Goal: Information Seeking & Learning: Find specific fact

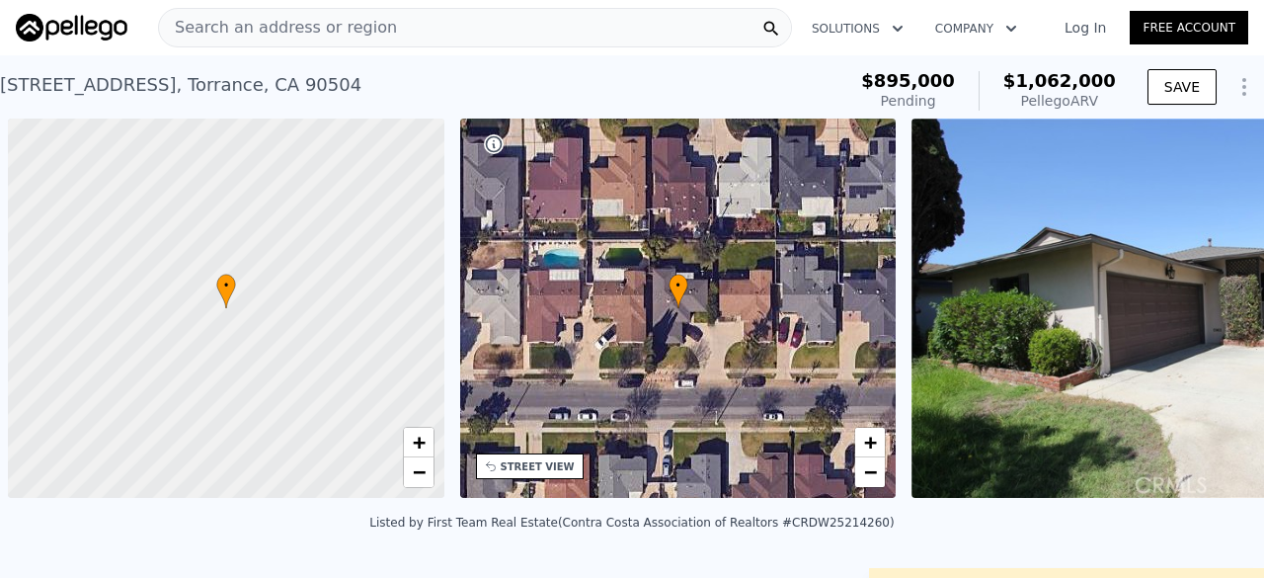
scroll to position [0, 8]
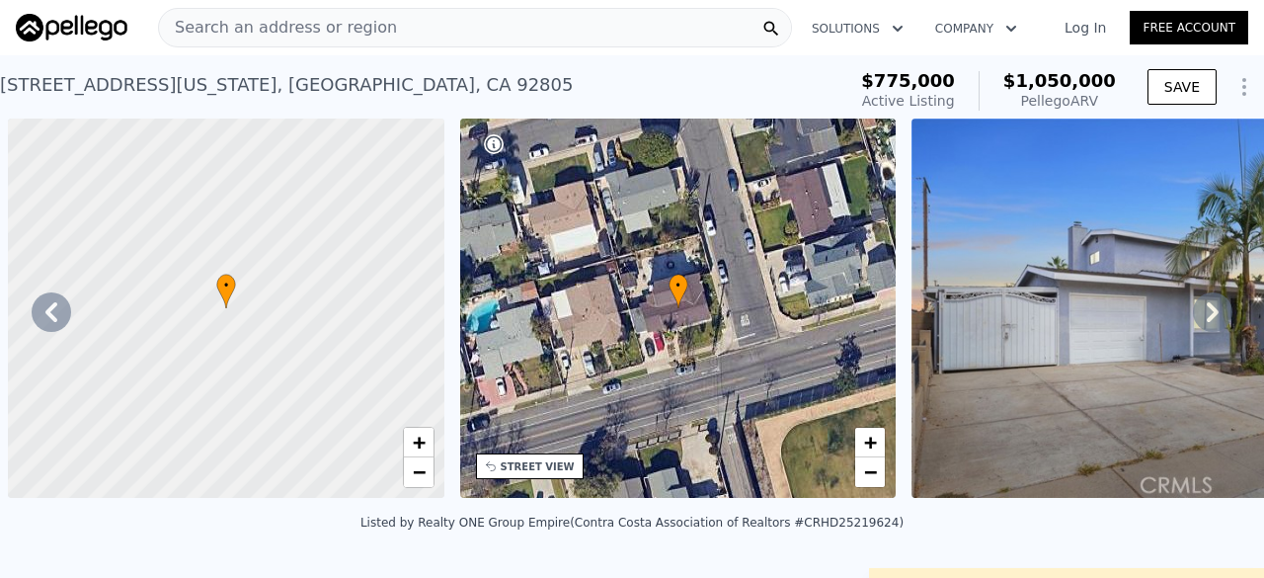
scroll to position [0, 904]
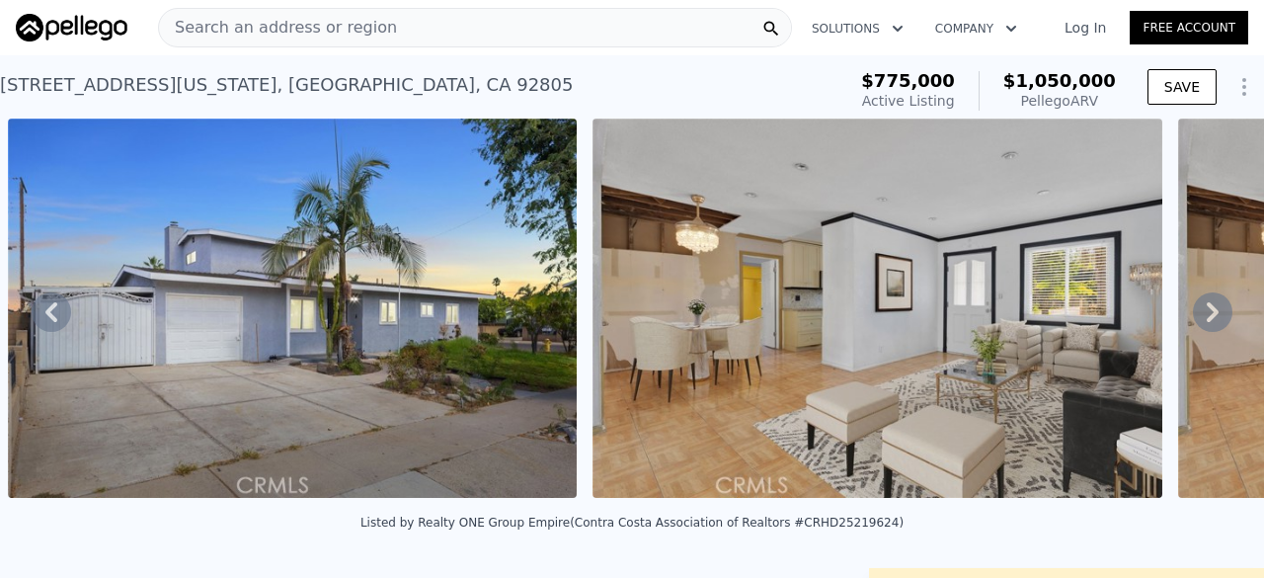
click at [240, 33] on span "Search an address or region" at bounding box center [278, 28] width 238 height 24
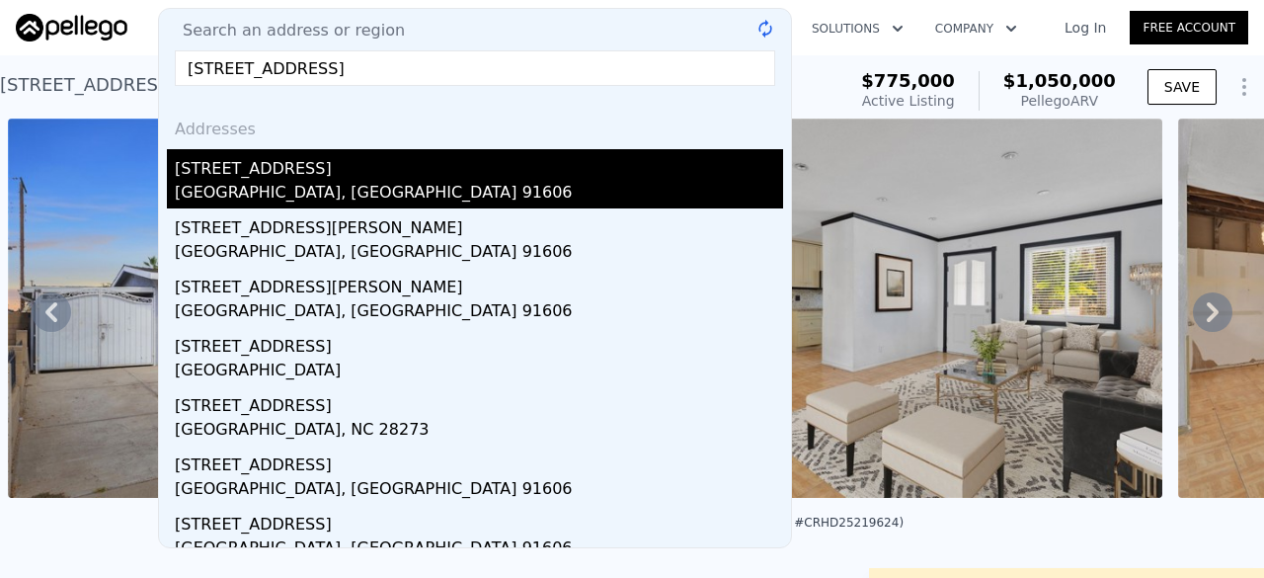
type input "[STREET_ADDRESS]"
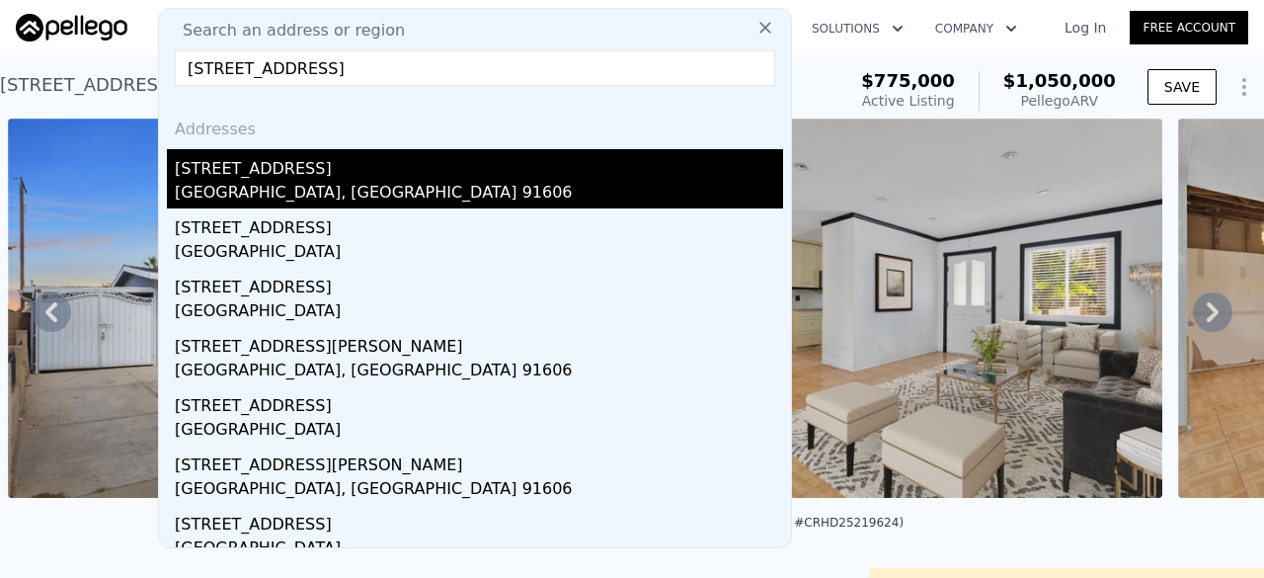
click at [316, 198] on div "[GEOGRAPHIC_DATA], [GEOGRAPHIC_DATA] 91606" at bounding box center [479, 195] width 608 height 28
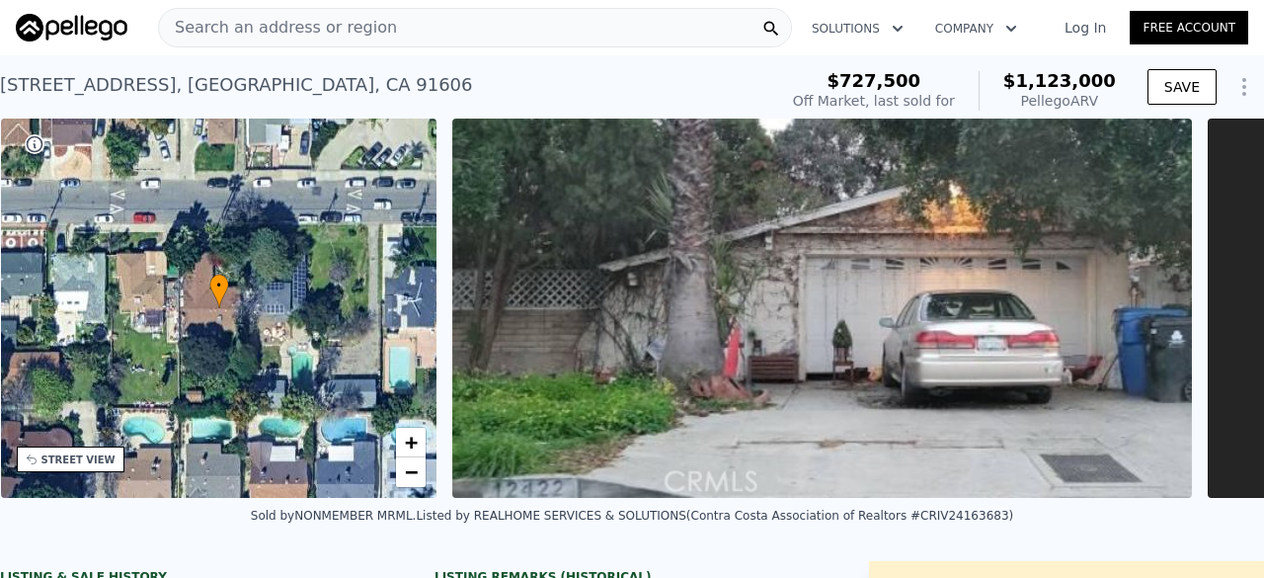
click at [260, 39] on span "Search an address or region" at bounding box center [278, 28] width 238 height 24
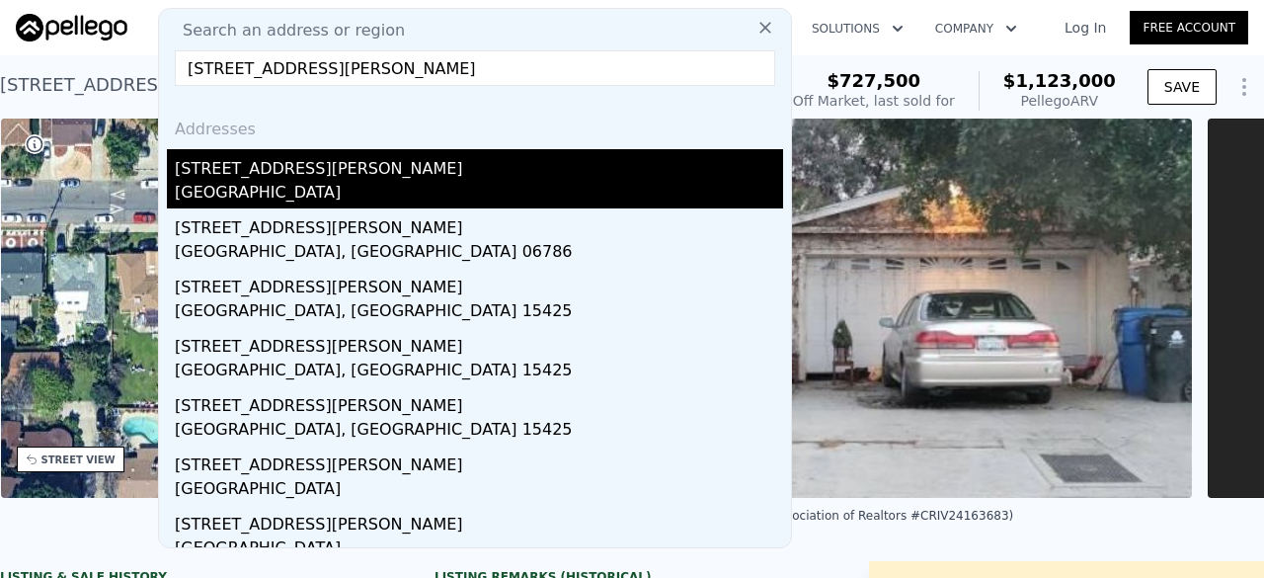
type input "[STREET_ADDRESS][PERSON_NAME]"
click at [320, 187] on div "[GEOGRAPHIC_DATA]" at bounding box center [479, 195] width 608 height 28
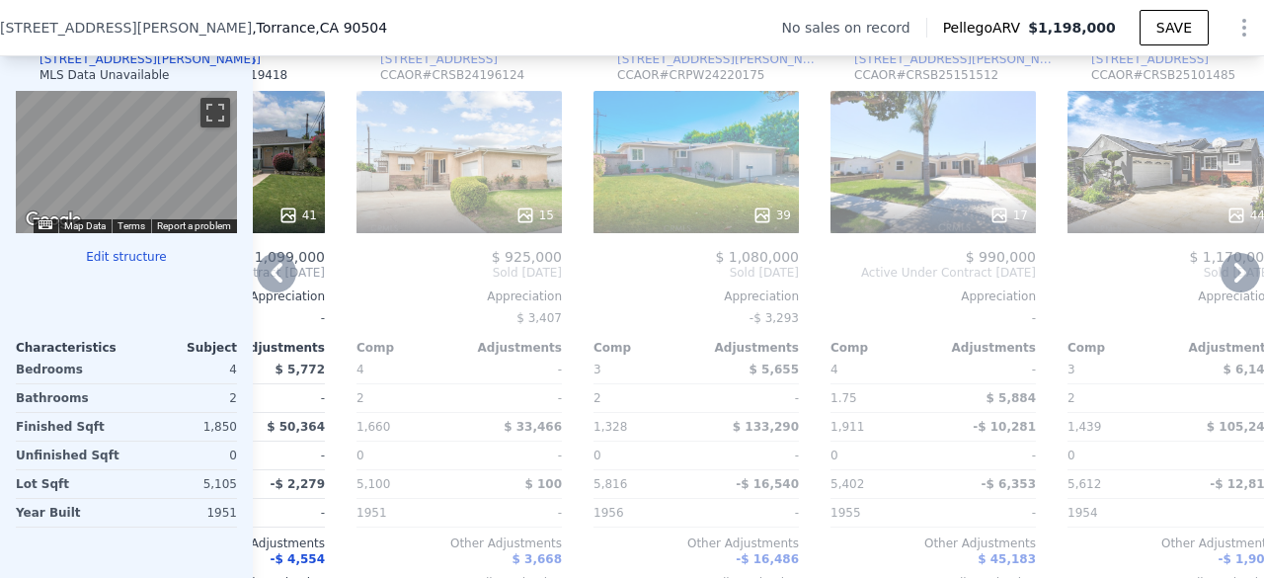
scroll to position [1976, 0]
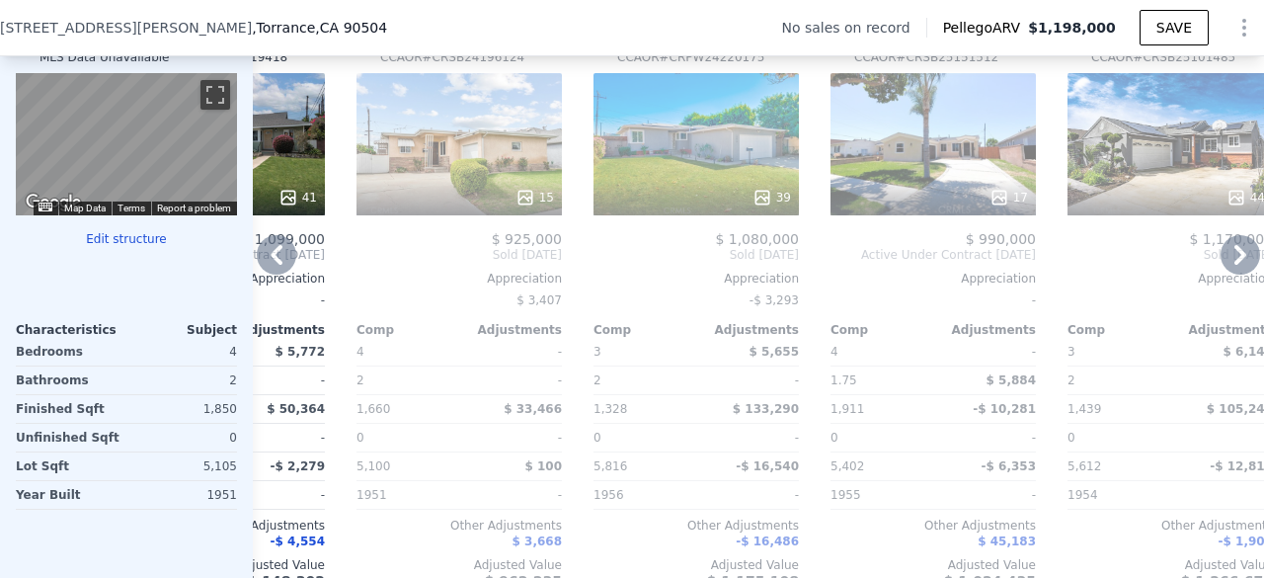
click at [469, 207] on div "15" at bounding box center [459, 198] width 189 height 20
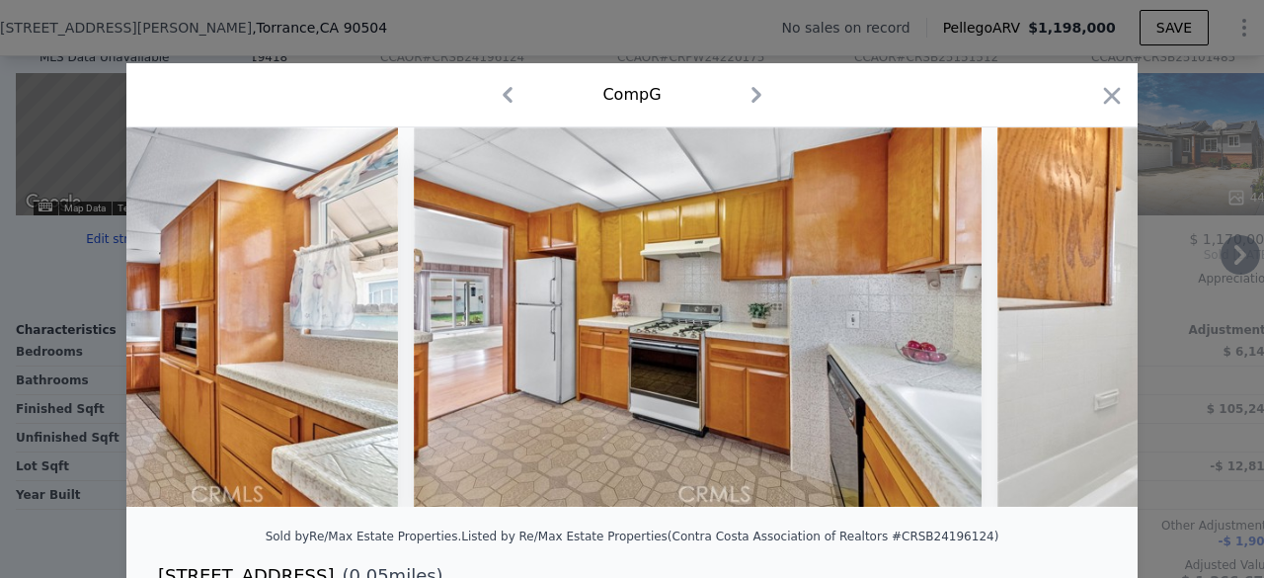
scroll to position [0, 3844]
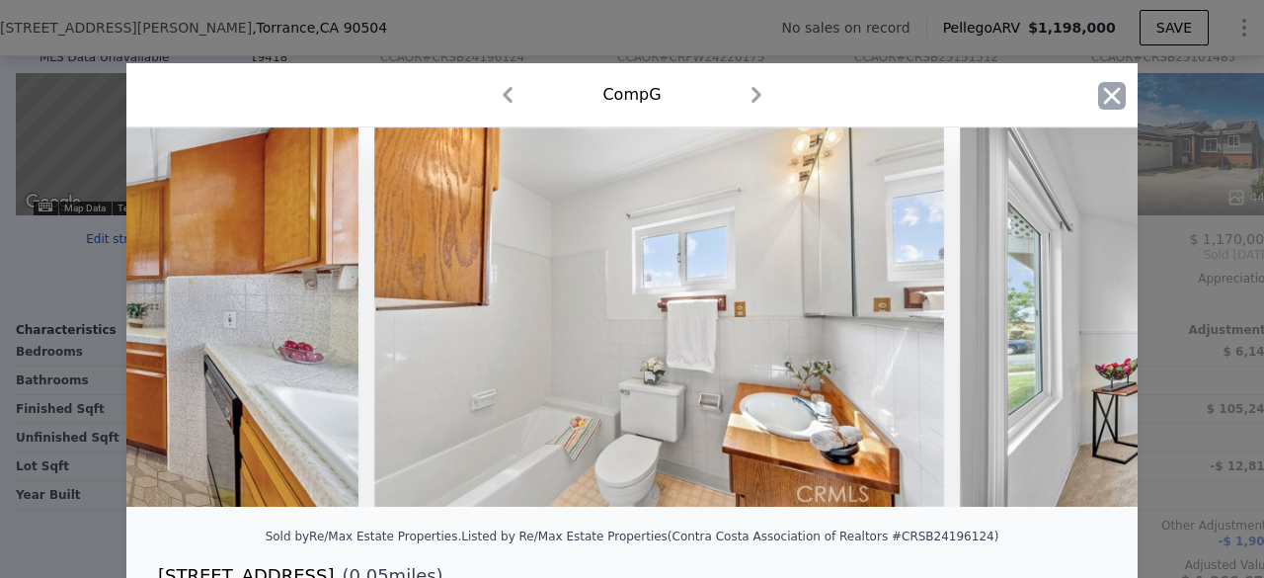
click at [1098, 102] on icon "button" at bounding box center [1112, 96] width 28 height 28
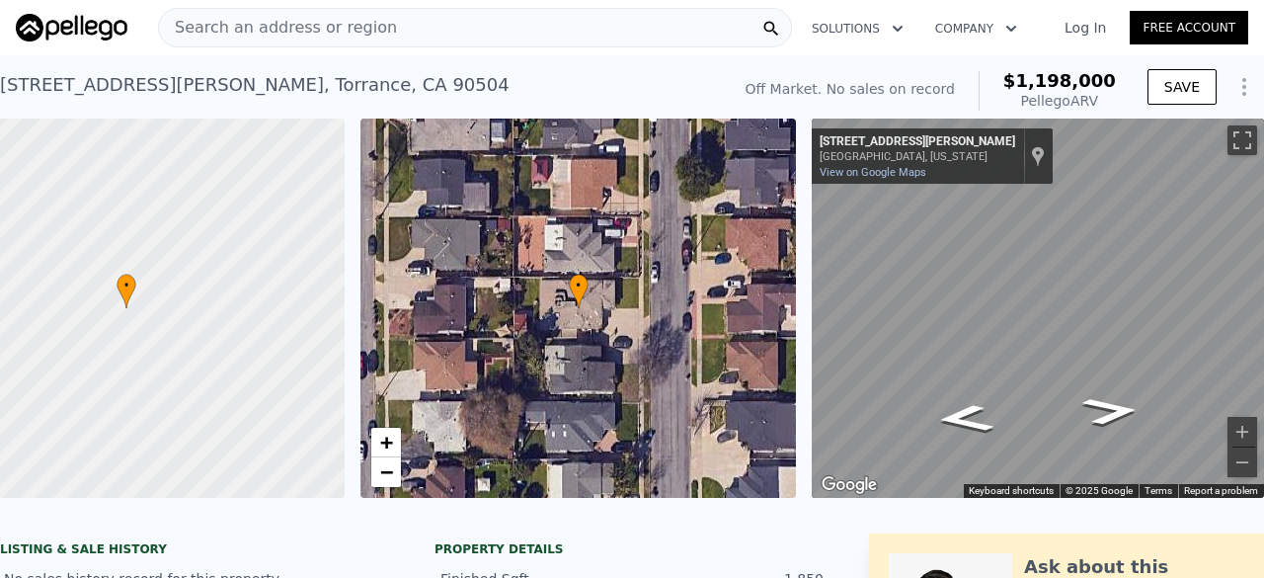
click at [240, 32] on span "Search an address or region" at bounding box center [278, 28] width 238 height 24
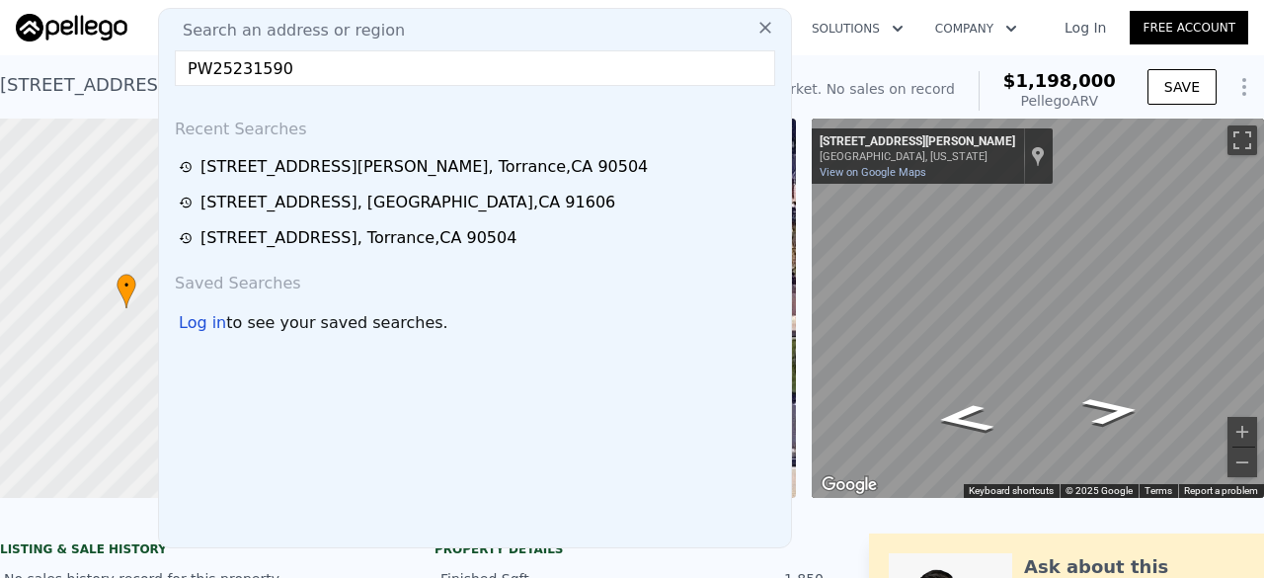
type input "PW25231590"
click at [304, 68] on input "PW25231590" at bounding box center [475, 68] width 601 height 36
click at [304, 68] on input "text" at bounding box center [475, 68] width 601 height 36
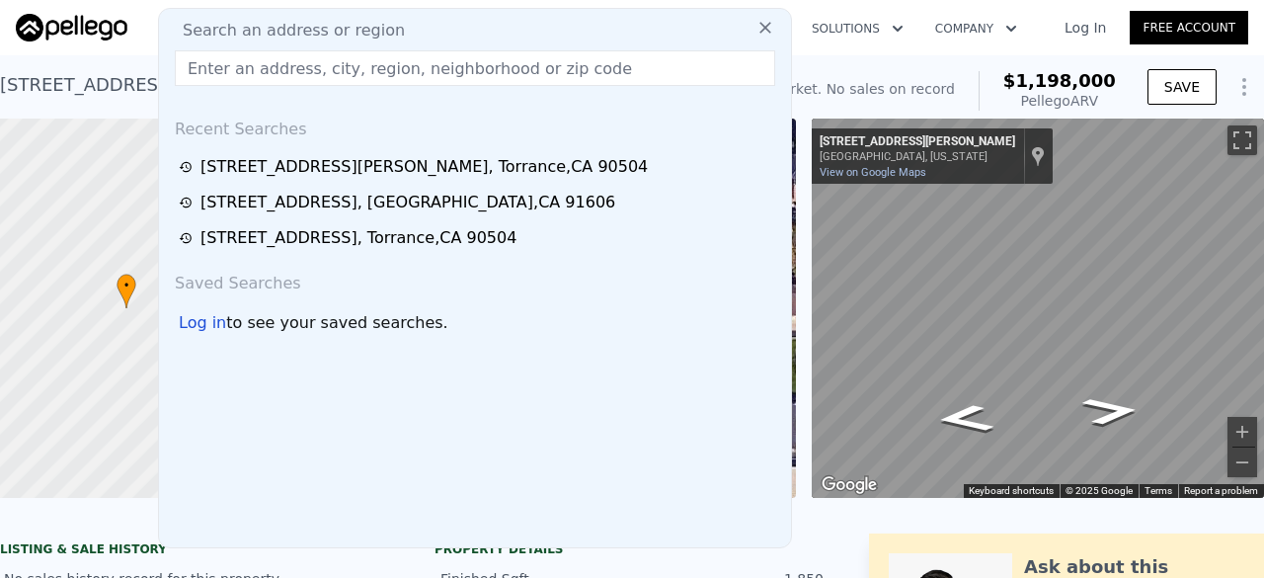
paste input "263 E 21st"
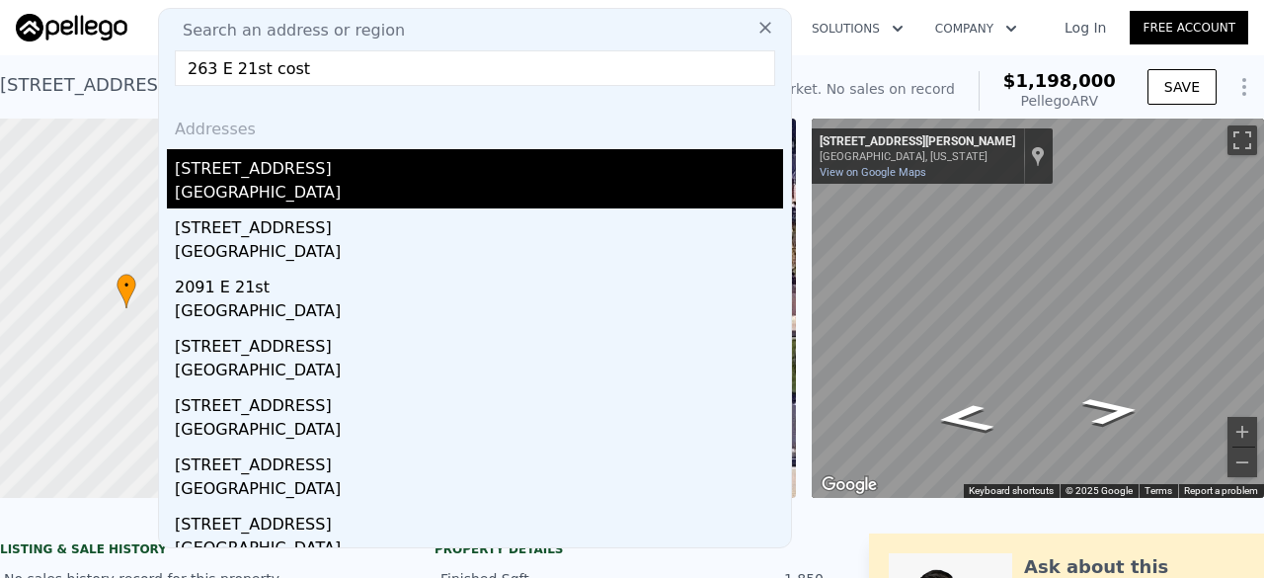
type input "263 E 21st cost"
click at [282, 165] on div "[STREET_ADDRESS]" at bounding box center [479, 165] width 608 height 32
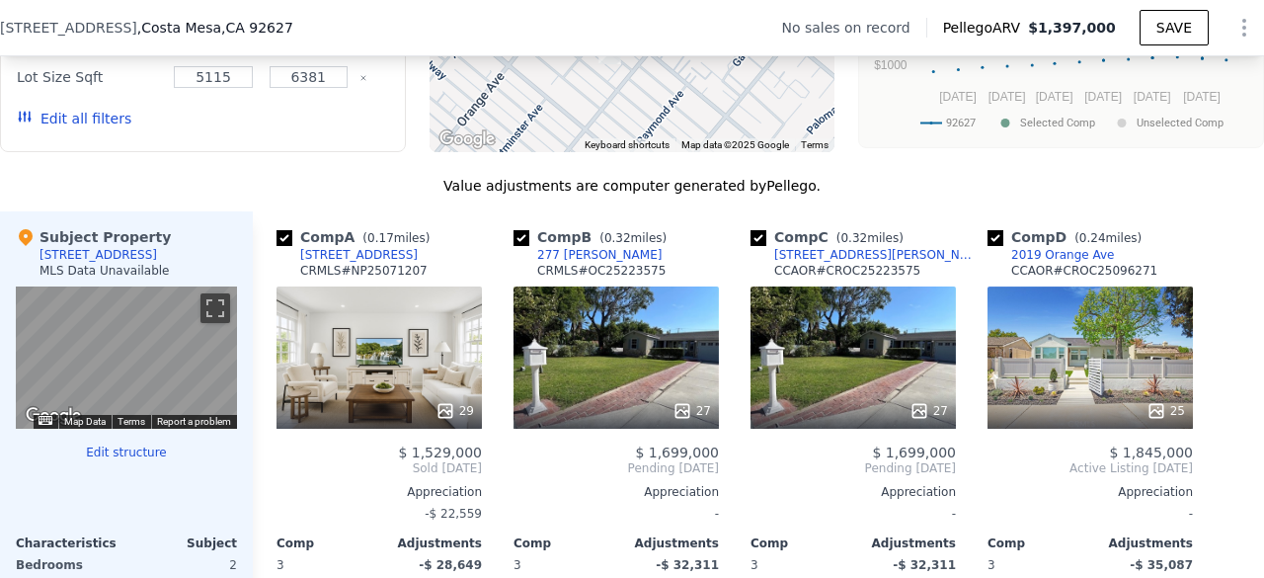
scroll to position [1883, 0]
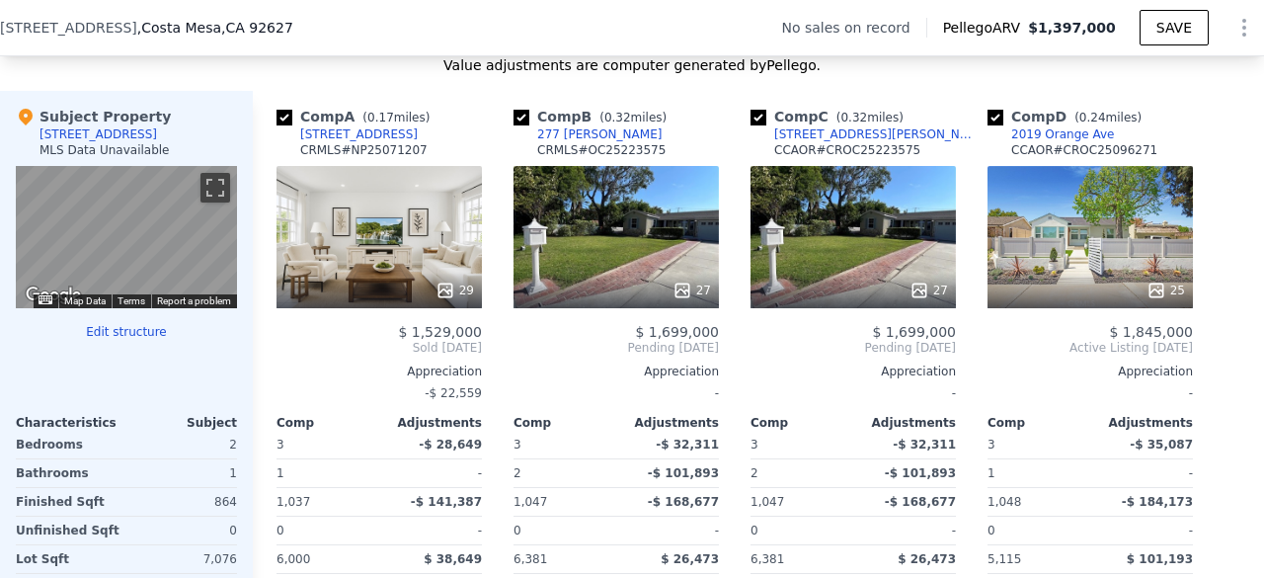
click at [345, 230] on div "29" at bounding box center [379, 237] width 205 height 142
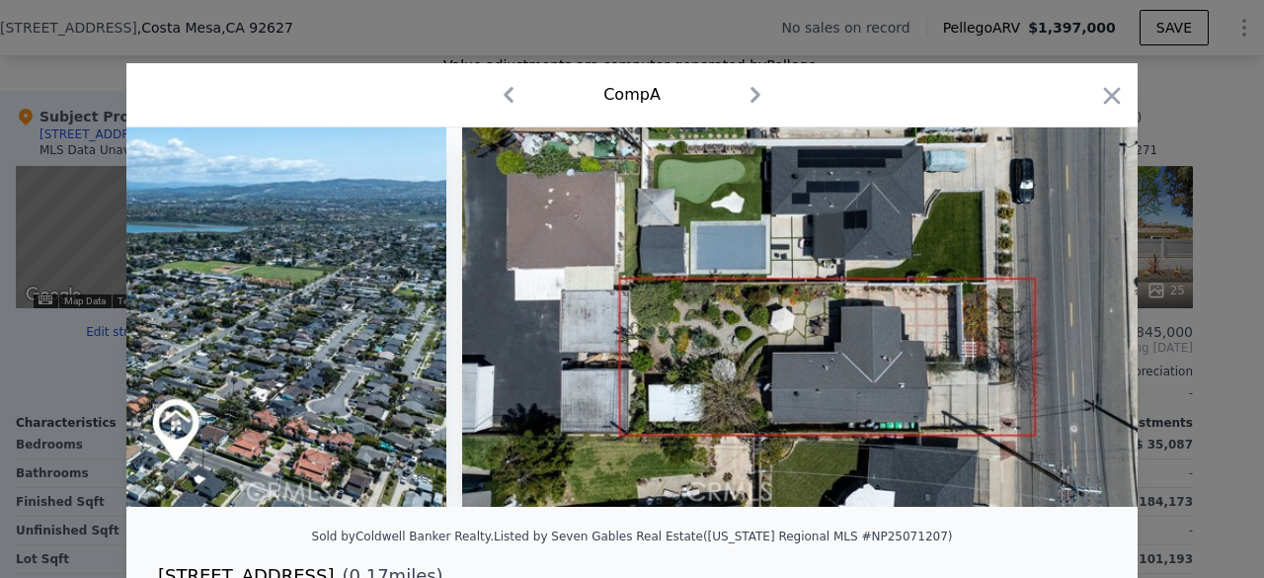
scroll to position [0, 16568]
click at [1112, 108] on icon "button" at bounding box center [1112, 96] width 28 height 28
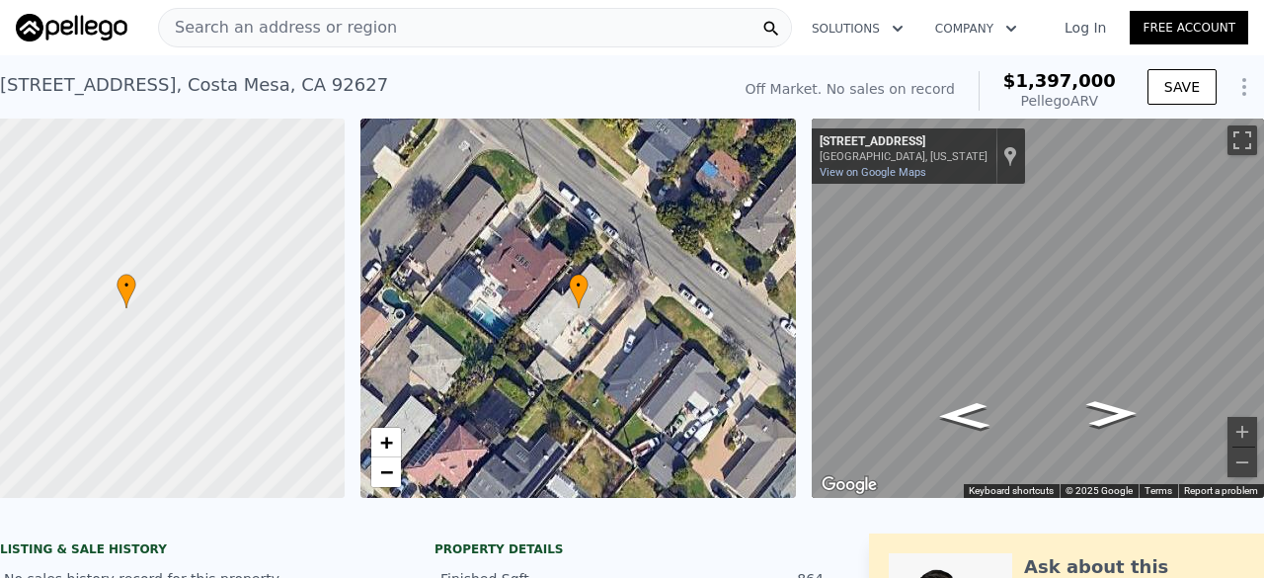
click at [332, 29] on span "Search an address or region" at bounding box center [278, 28] width 238 height 24
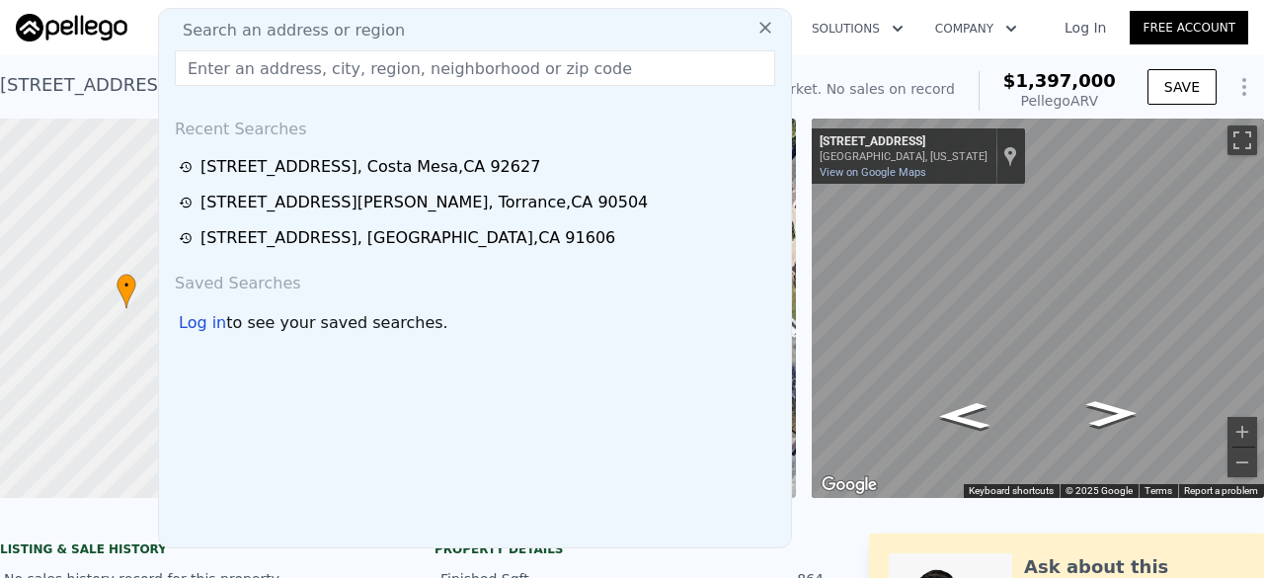
click at [251, 69] on input "text" at bounding box center [475, 68] width 601 height 36
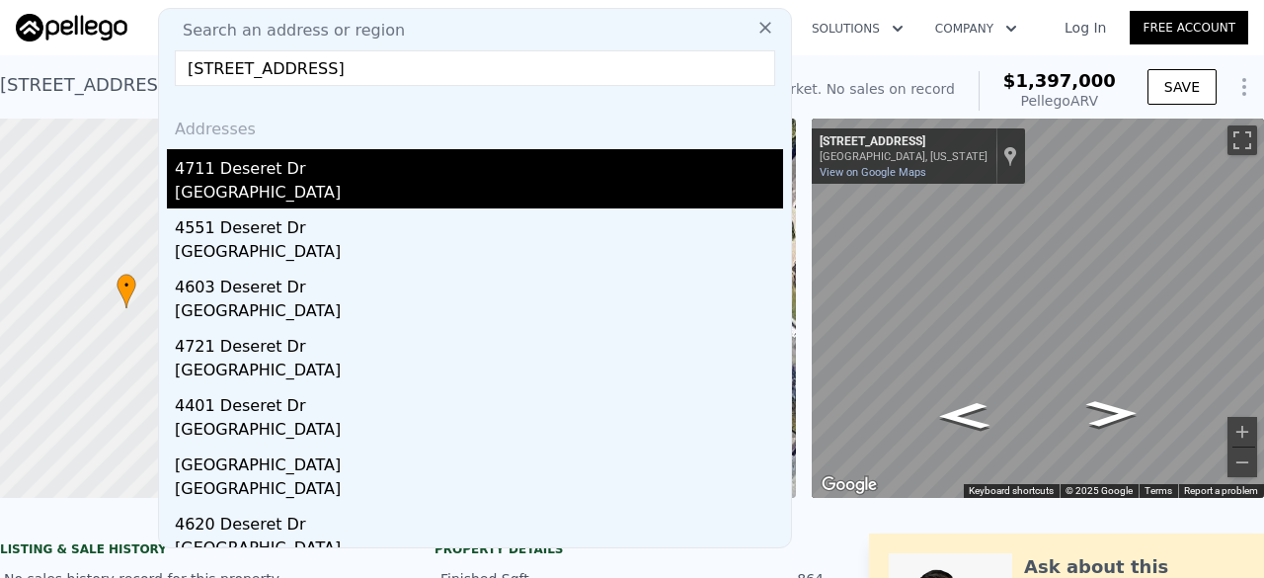
type input "[STREET_ADDRESS]"
click at [318, 173] on div "4711 Deseret Dr" at bounding box center [479, 165] width 608 height 32
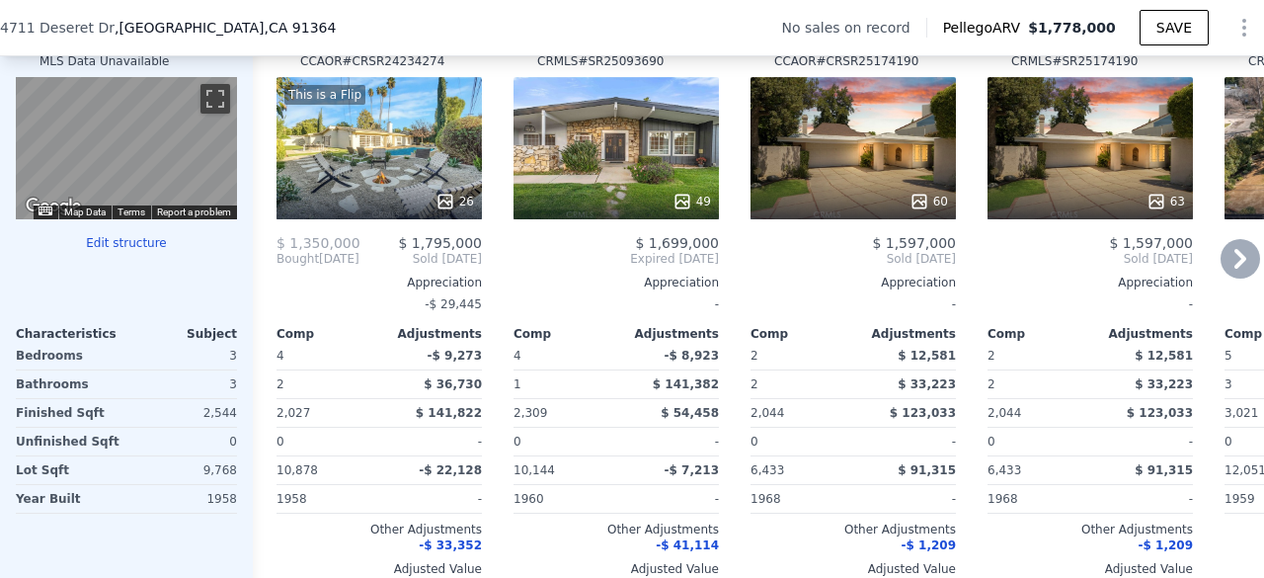
scroll to position [1974, 0]
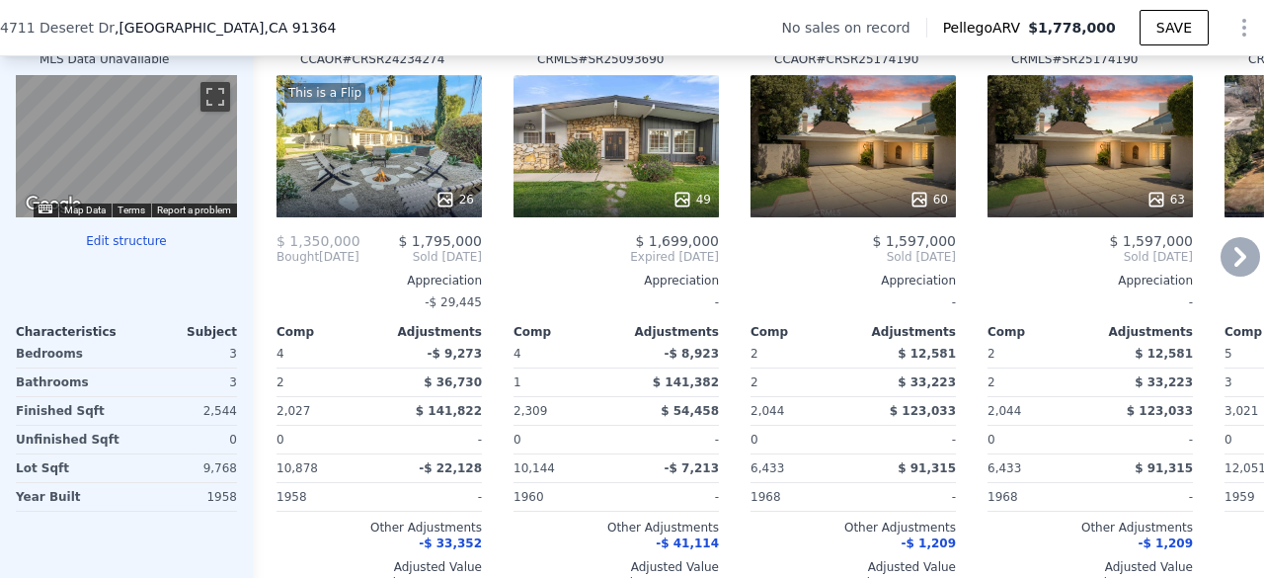
click at [662, 164] on div "49" at bounding box center [616, 146] width 205 height 142
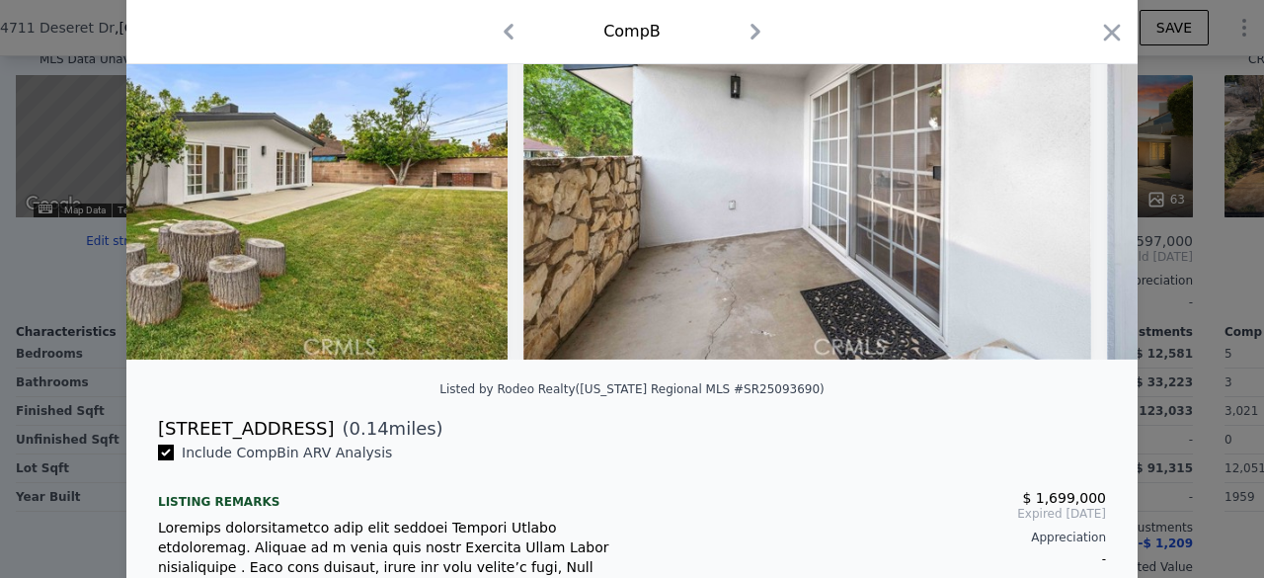
scroll to position [0, 27166]
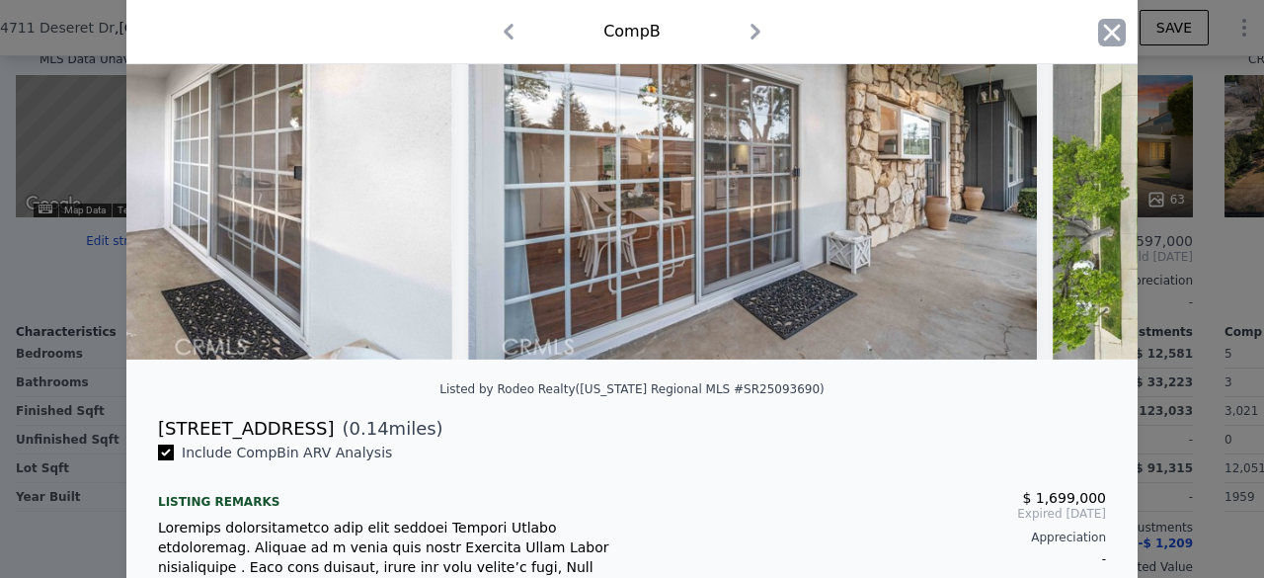
click at [1104, 34] on icon "button" at bounding box center [1112, 32] width 17 height 17
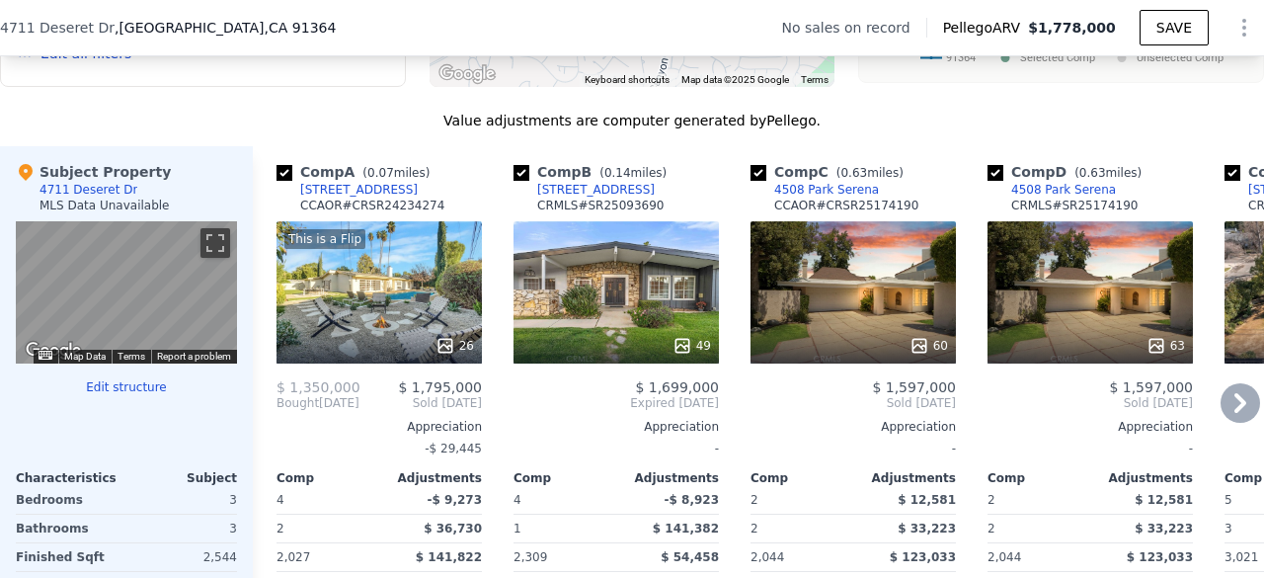
scroll to position [1871, 0]
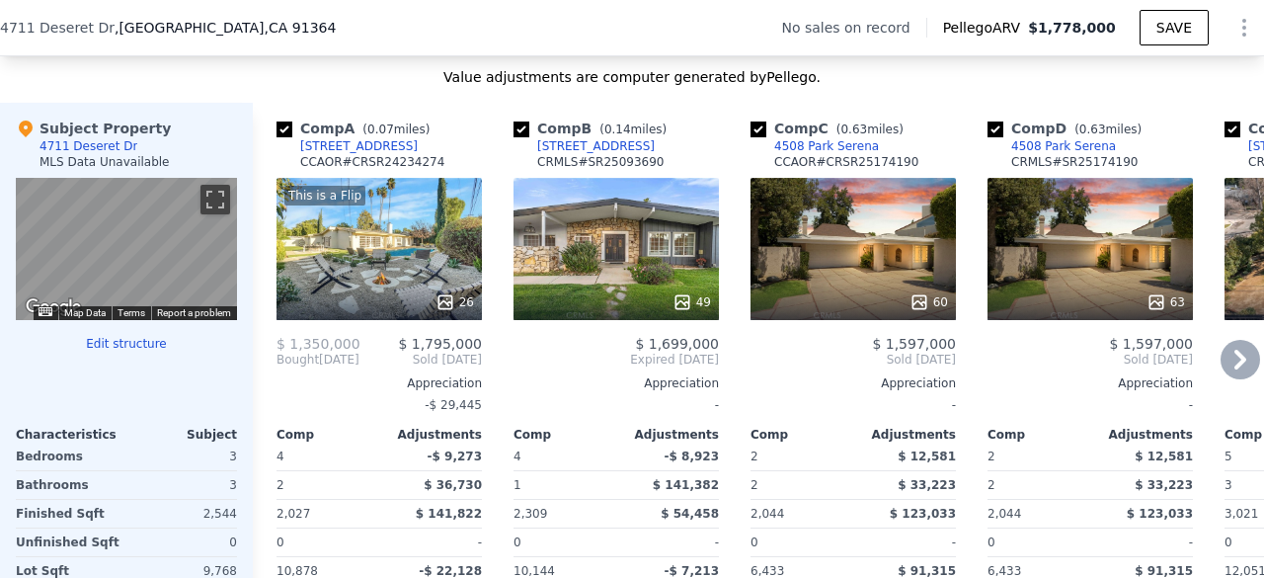
click at [627, 274] on div "49" at bounding box center [616, 249] width 205 height 142
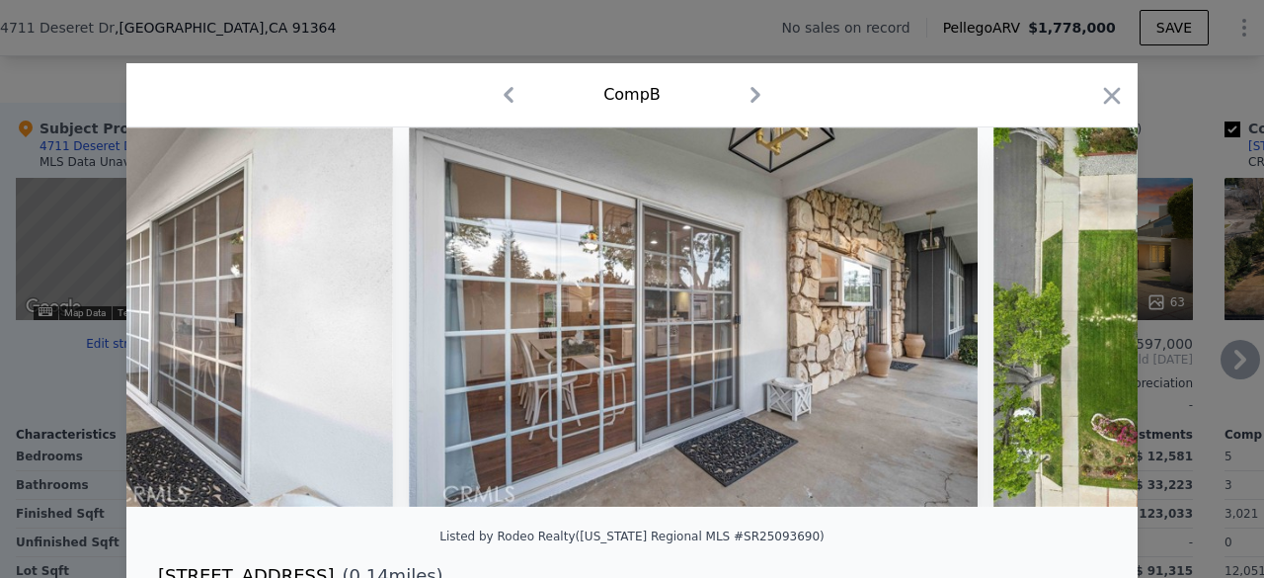
scroll to position [0, 27587]
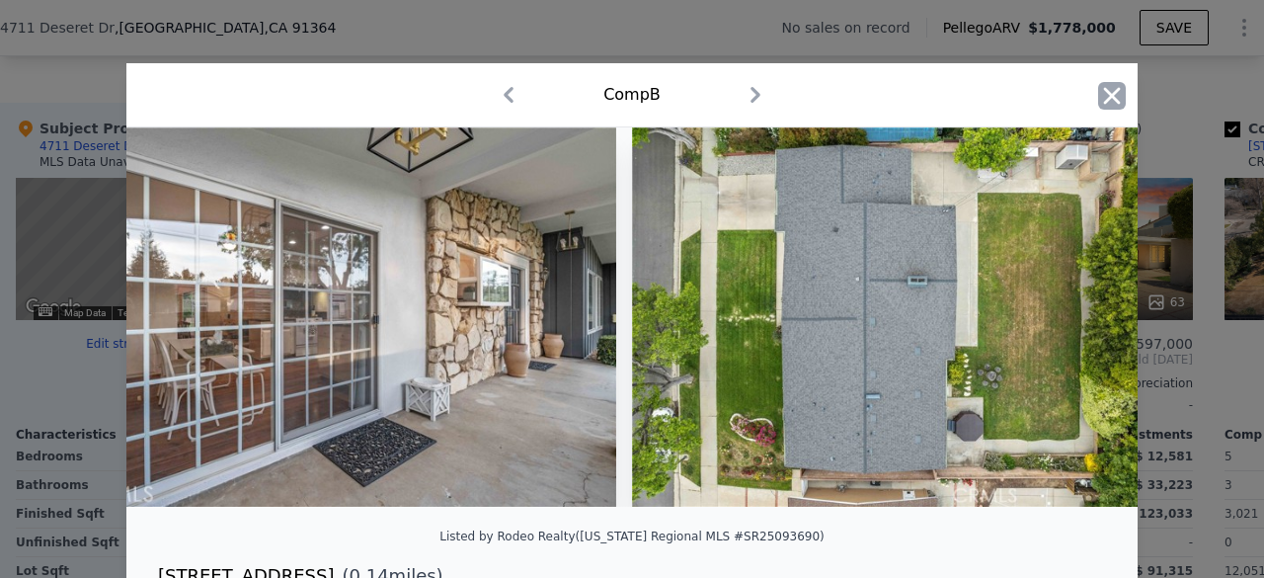
click at [1108, 100] on icon "button" at bounding box center [1112, 95] width 17 height 17
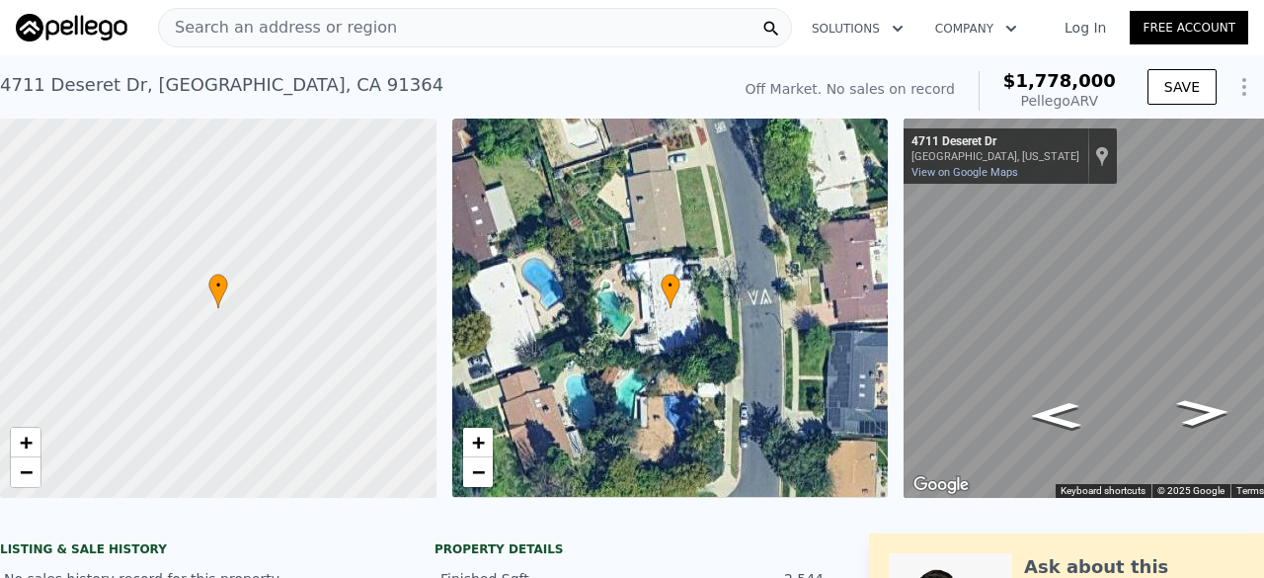
scroll to position [0, 115]
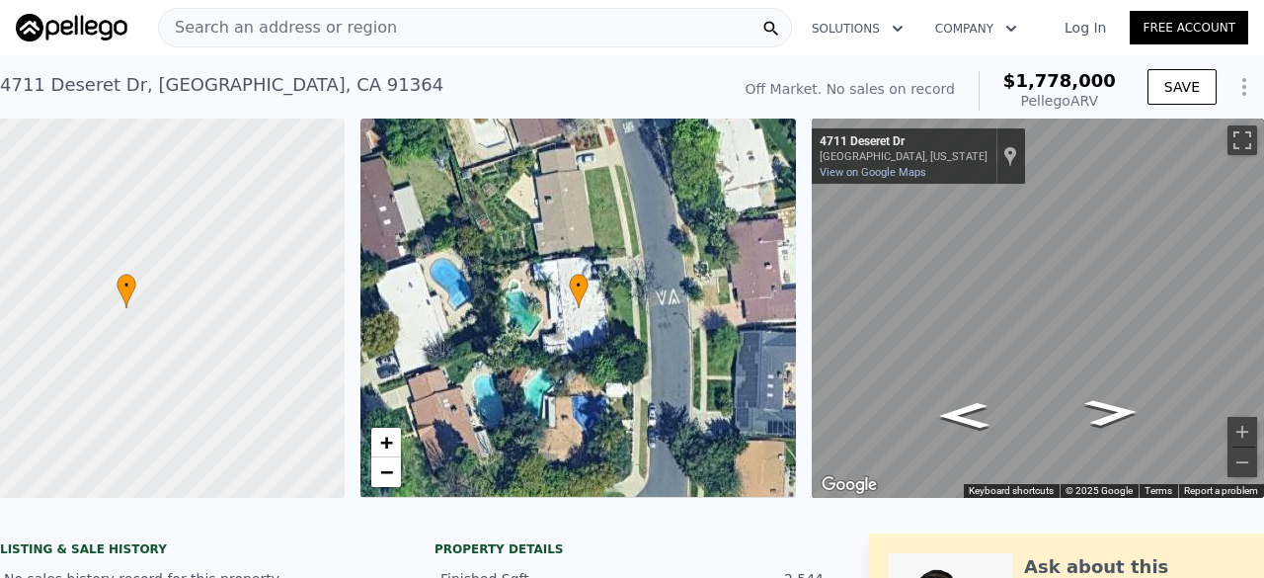
click at [255, 35] on span "Search an address or region" at bounding box center [278, 28] width 238 height 24
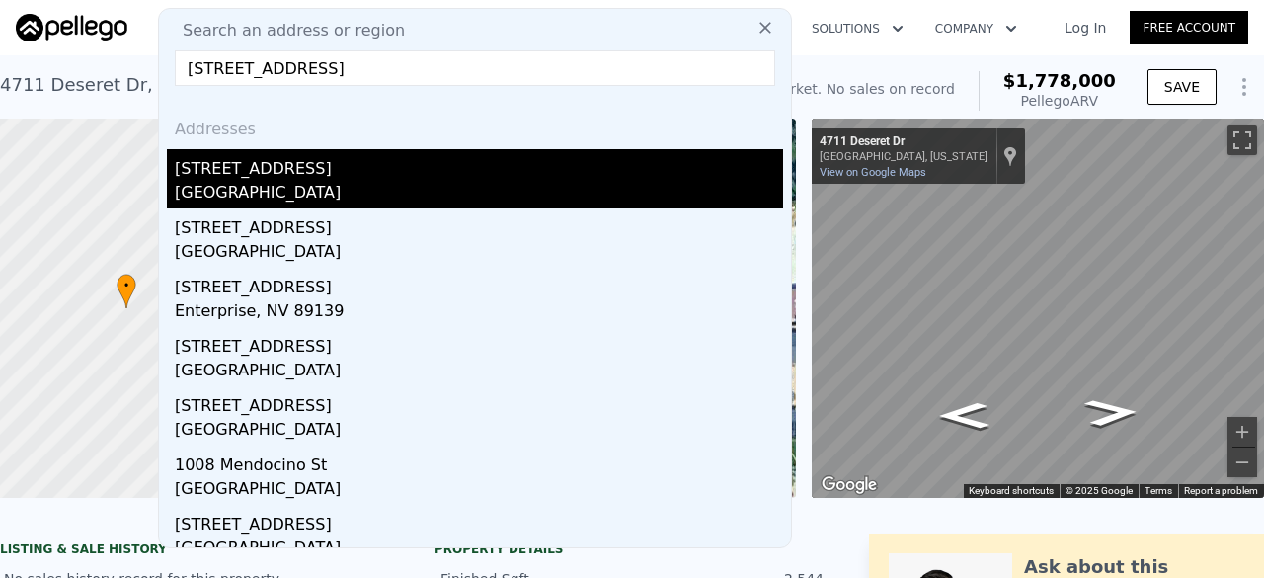
type input "[STREET_ADDRESS]"
click at [279, 199] on div "[GEOGRAPHIC_DATA]" at bounding box center [479, 195] width 608 height 28
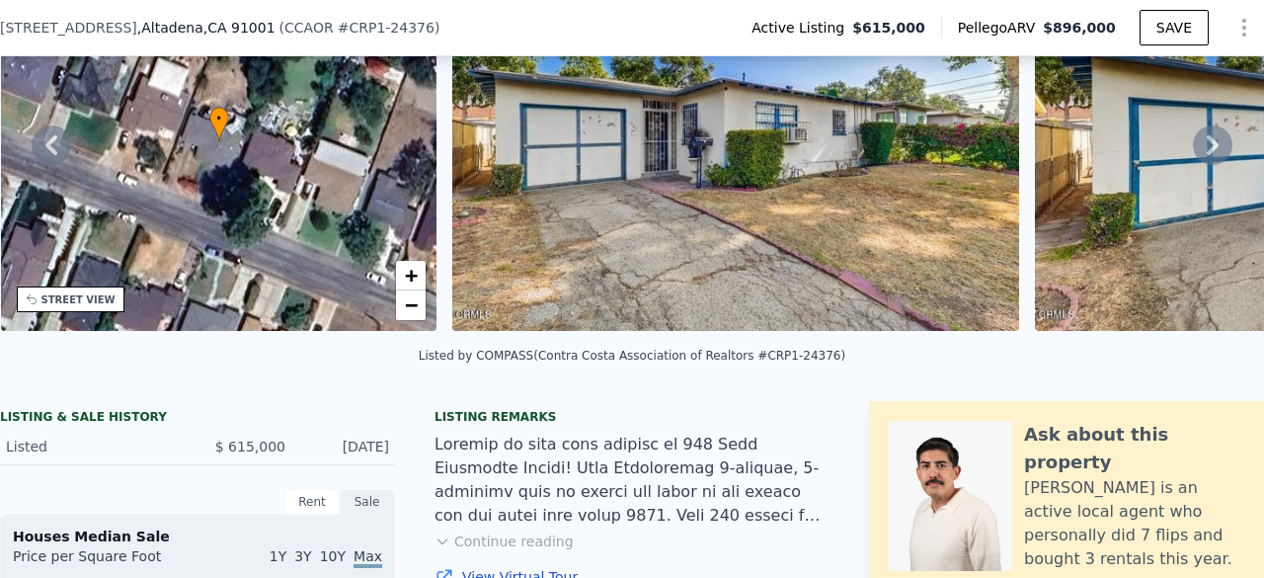
scroll to position [160, 0]
drag, startPoint x: 751, startPoint y: 368, endPoint x: 798, endPoint y: 370, distance: 47.5
click at [798, 363] on div "Listed by COMPASS (Contra Costa Association of Realtors #CRP1-24376)" at bounding box center [632, 356] width 427 height 14
copy div "P1-24376"
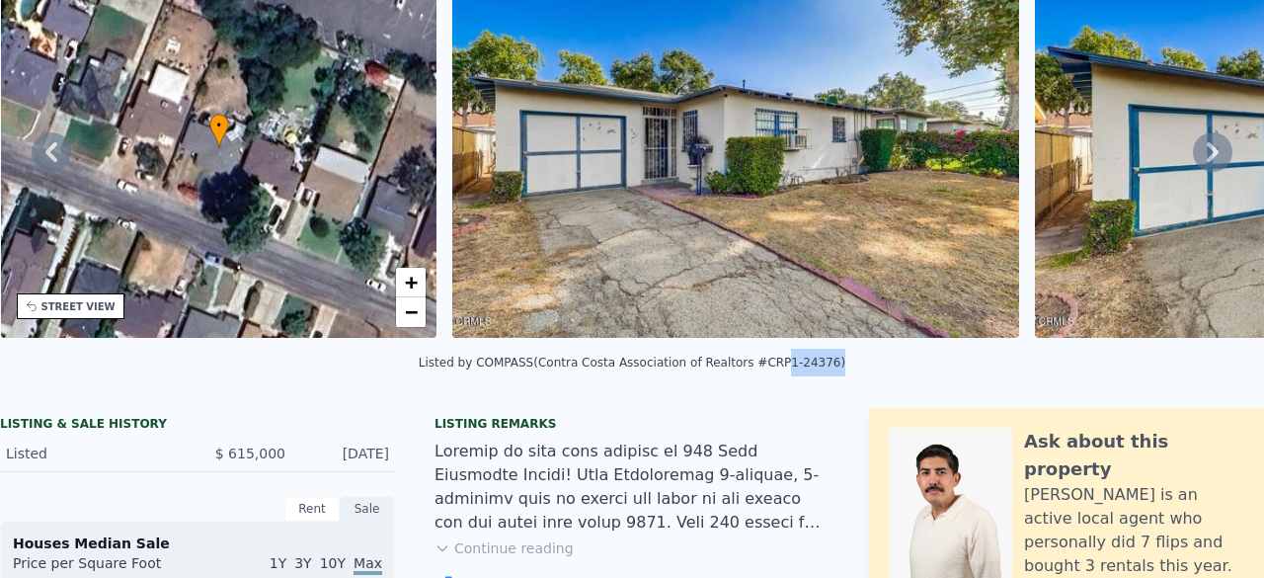
scroll to position [0, 0]
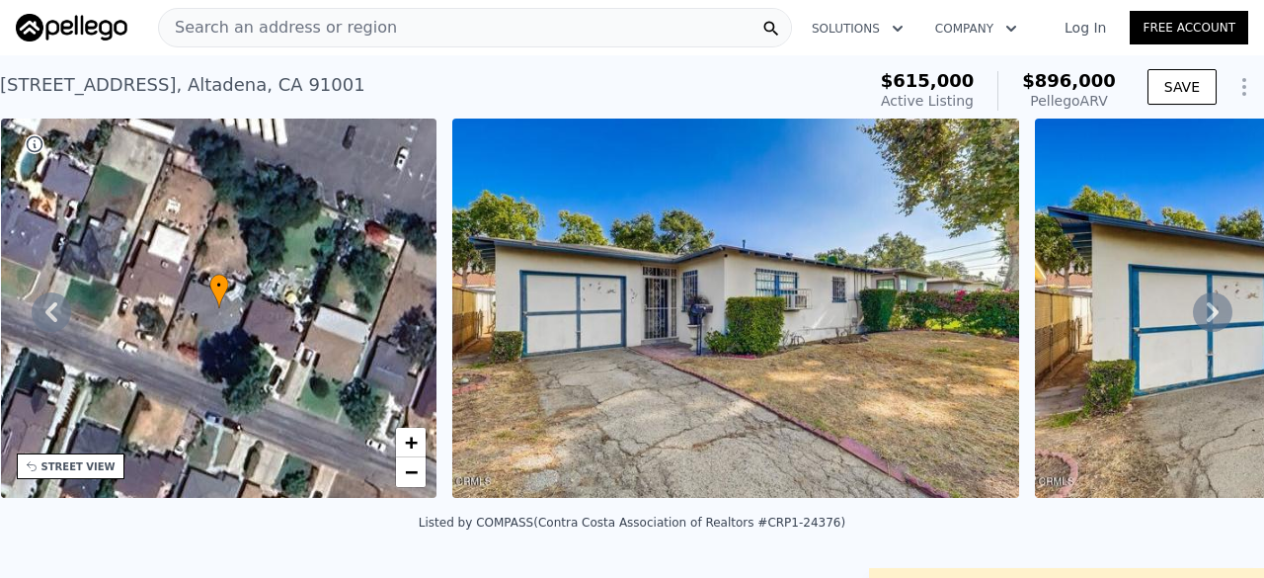
click at [289, 23] on span "Search an address or region" at bounding box center [278, 28] width 238 height 24
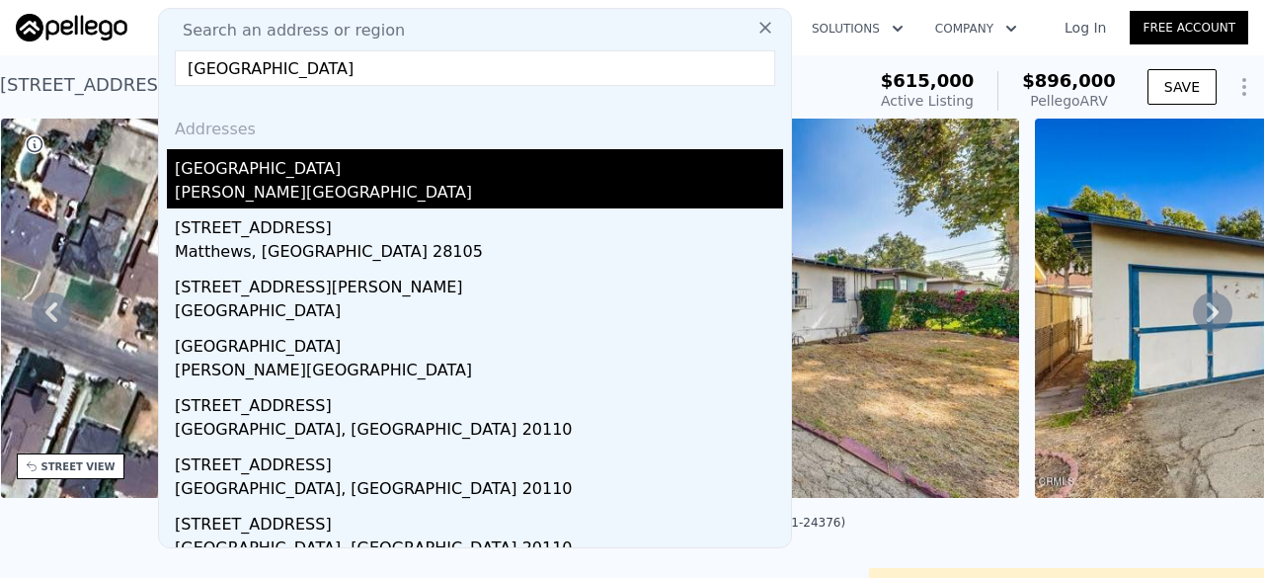
type input "[GEOGRAPHIC_DATA]"
click at [328, 177] on div "[GEOGRAPHIC_DATA]" at bounding box center [479, 165] width 608 height 32
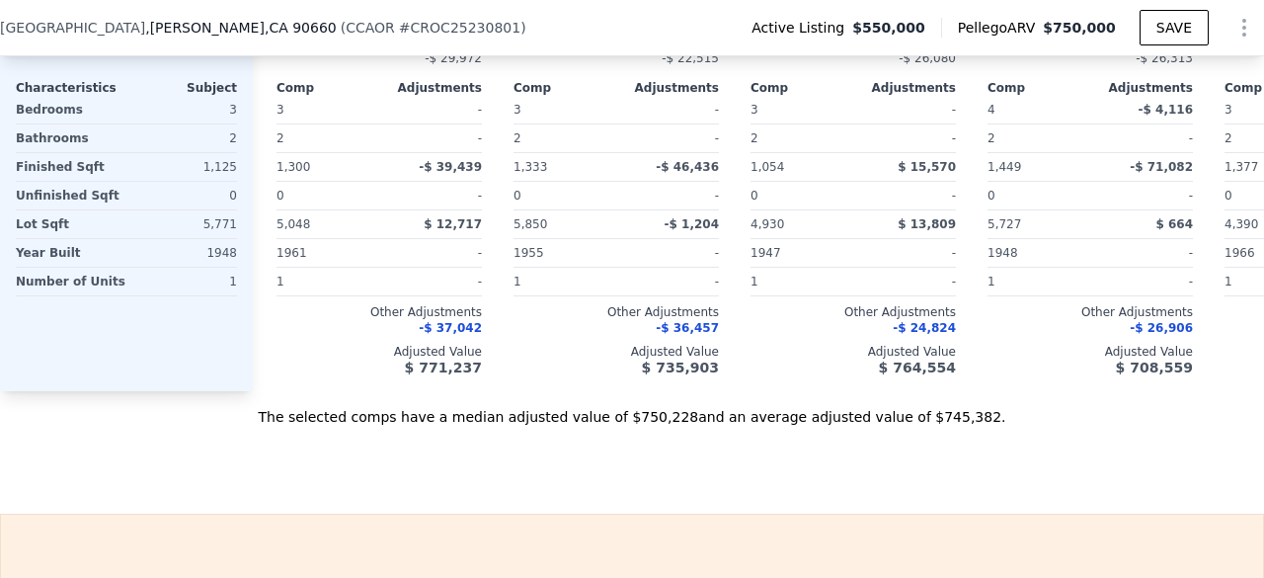
scroll to position [2404, 0]
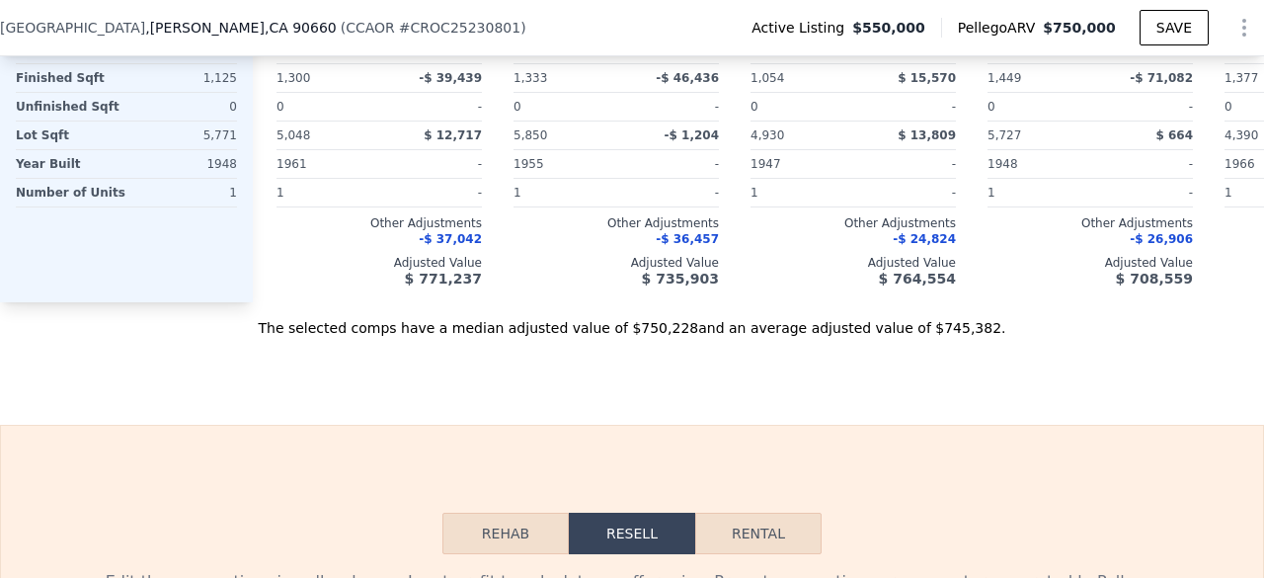
drag, startPoint x: 620, startPoint y: 258, endPoint x: 429, endPoint y: 414, distance: 247.2
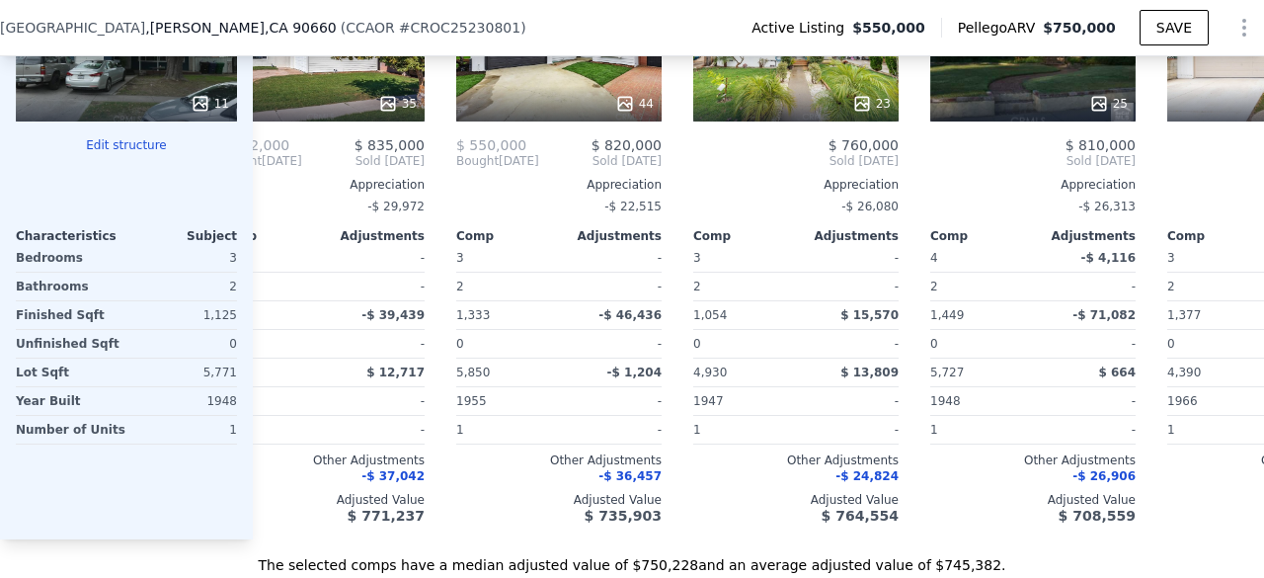
scroll to position [0, 0]
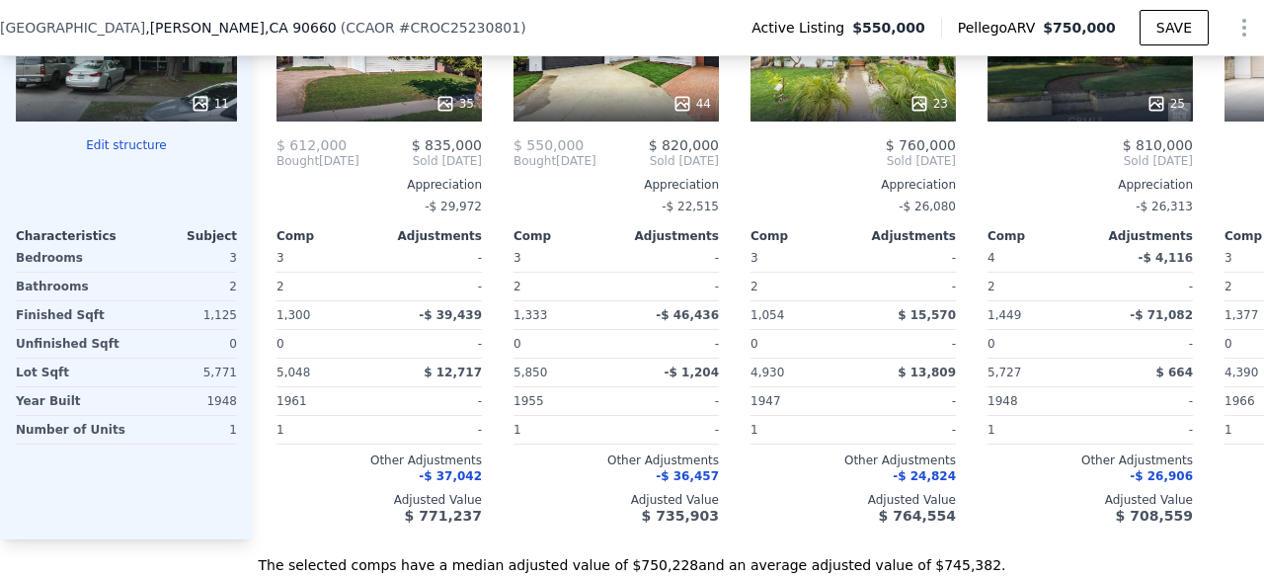
type input "3"
type input "672"
type input "1220"
type input "6126"
type input "8724"
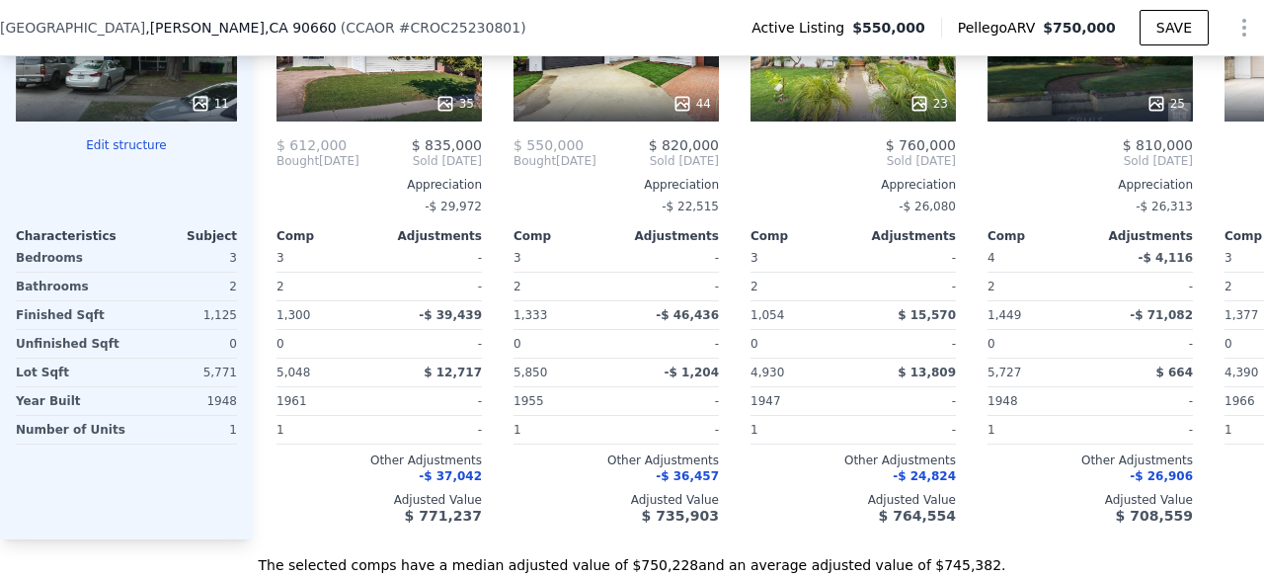
type input "$ 896,000"
type input "$ 190,041"
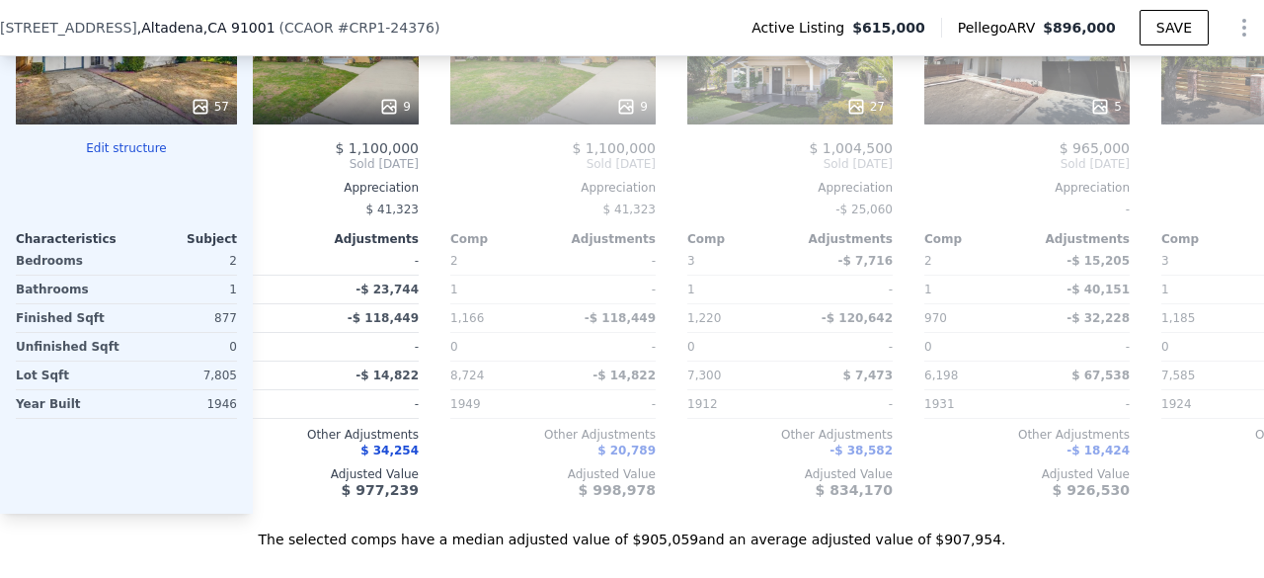
scroll to position [0, 1845]
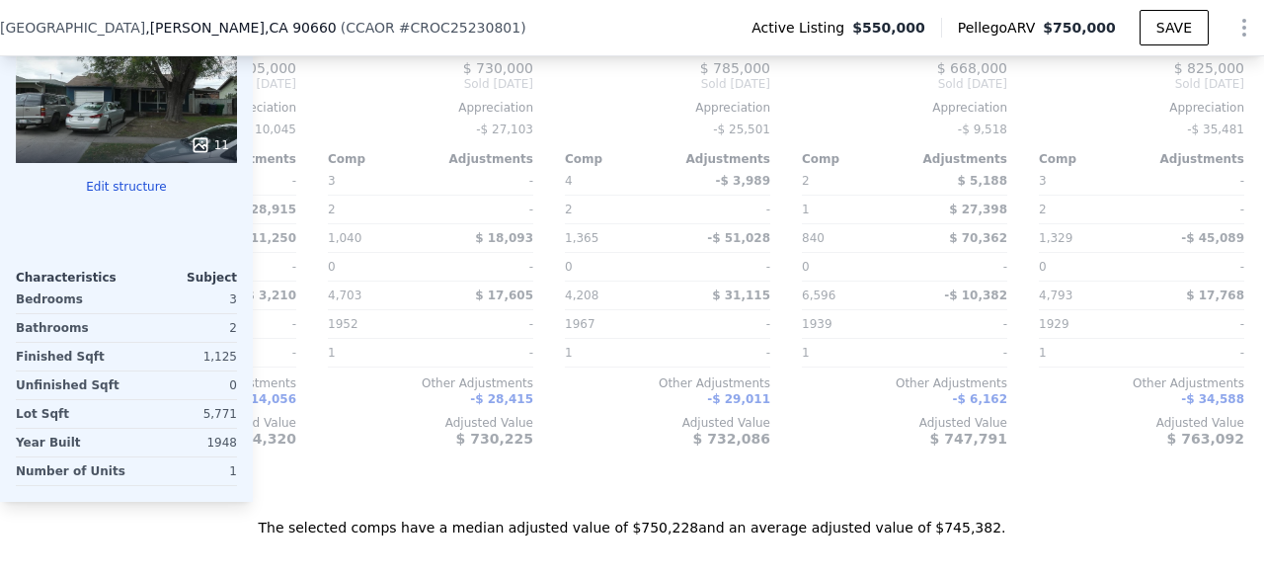
type input "4"
type input "840"
type input "1449"
type input "4208"
type input "7064"
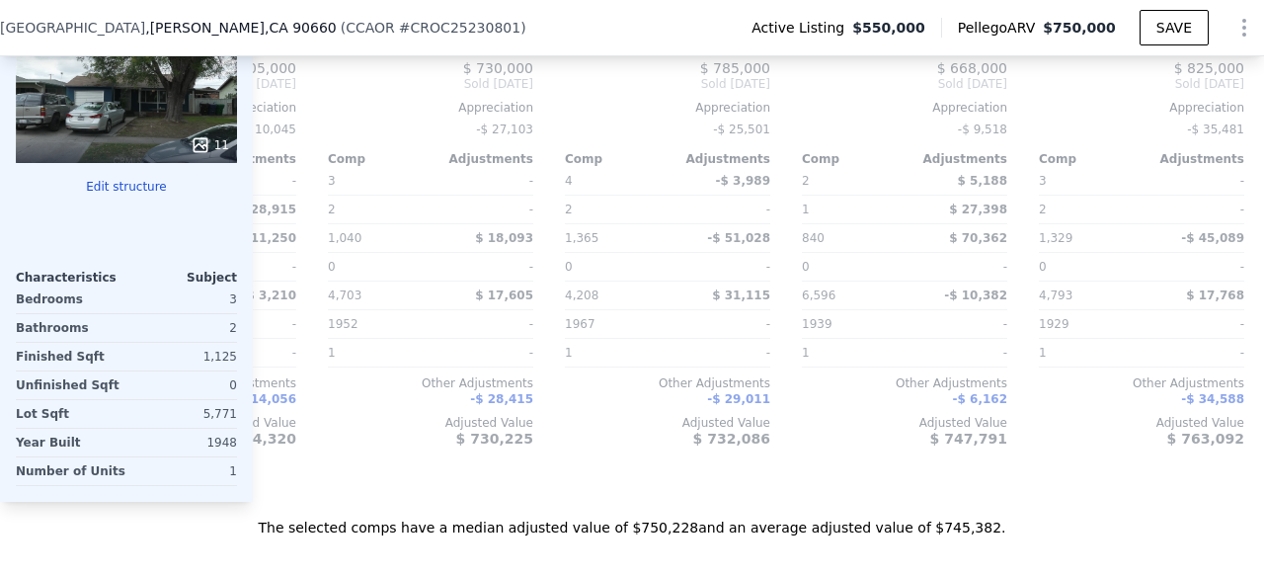
type input "$ 750,000"
type input "$ 120,933"
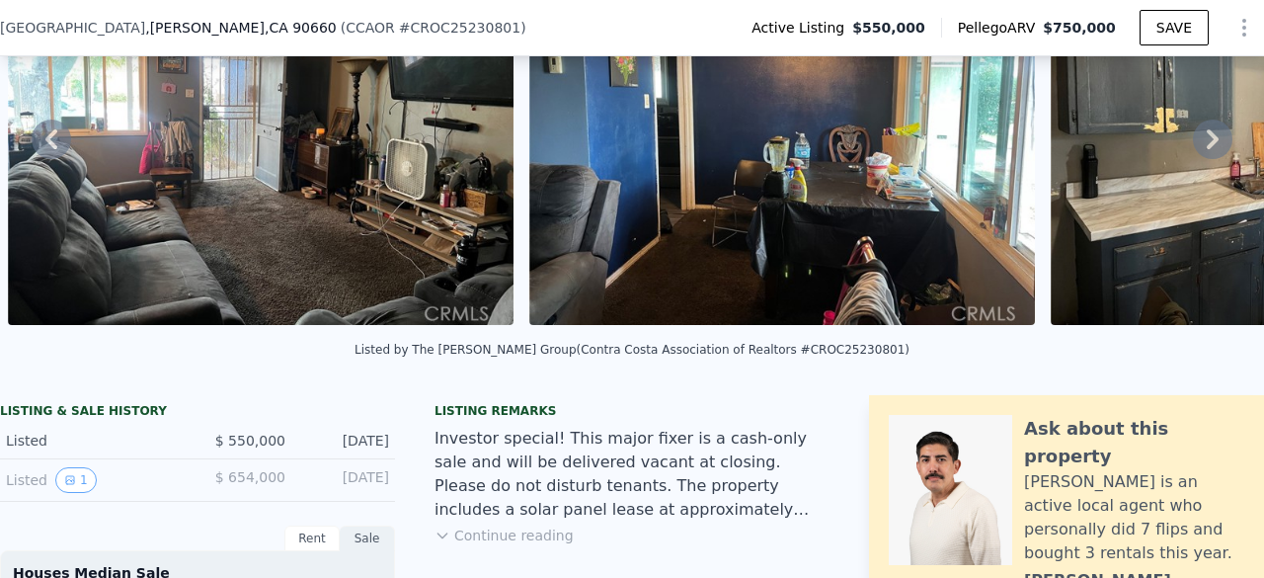
scroll to position [154, 0]
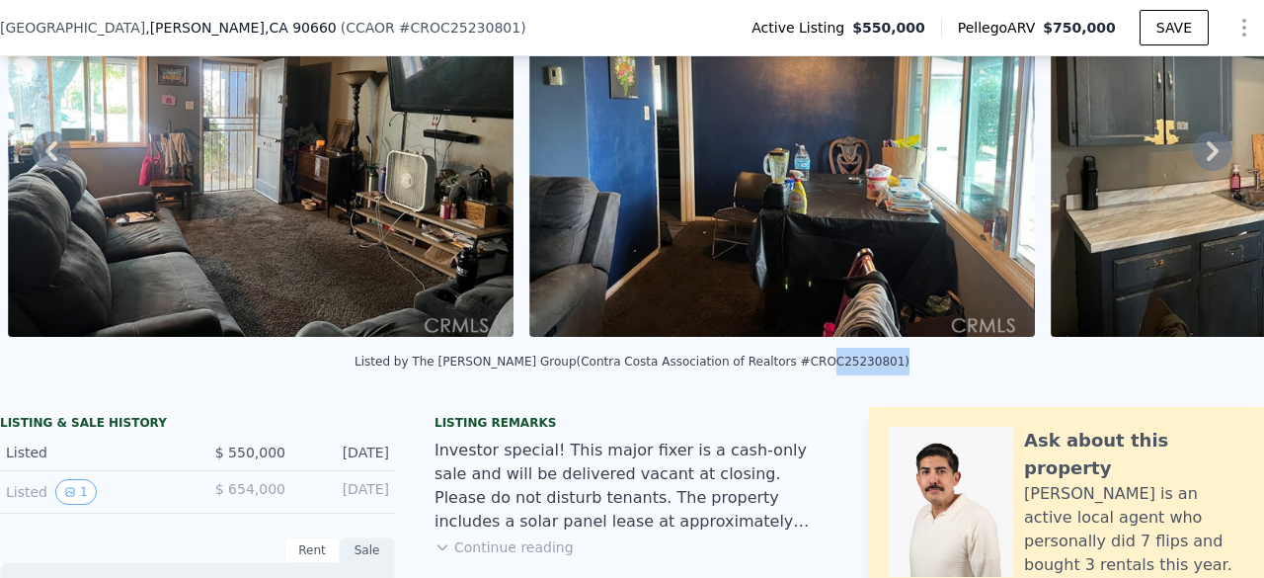
drag, startPoint x: 778, startPoint y: 372, endPoint x: 842, endPoint y: 378, distance: 63.5
click at [842, 368] on div "Listed by The [PERSON_NAME] Group (Contra Costa Association of Realtors #CROC25…" at bounding box center [632, 362] width 555 height 14
copy div "OC25230801"
